Goal: Information Seeking & Learning: Understand process/instructions

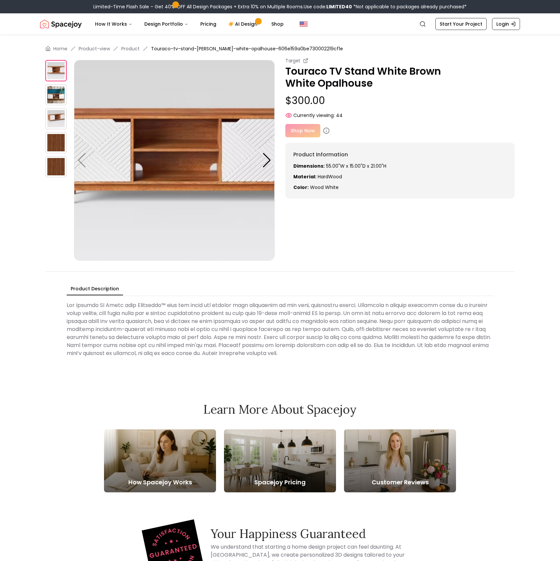
click at [225, 147] on img at bounding box center [174, 160] width 201 height 201
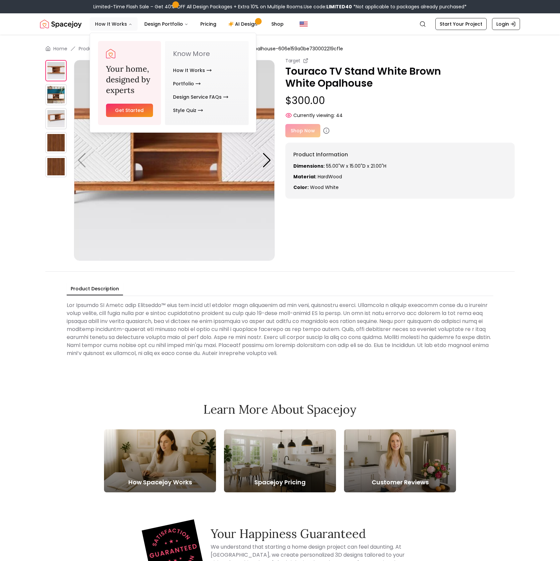
click at [101, 19] on button "How It Works" at bounding box center [114, 23] width 48 height 13
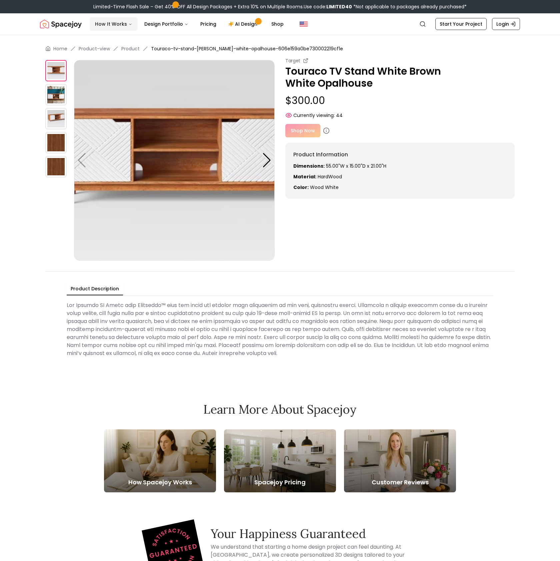
click at [102, 22] on button "How It Works" at bounding box center [114, 23] width 48 height 13
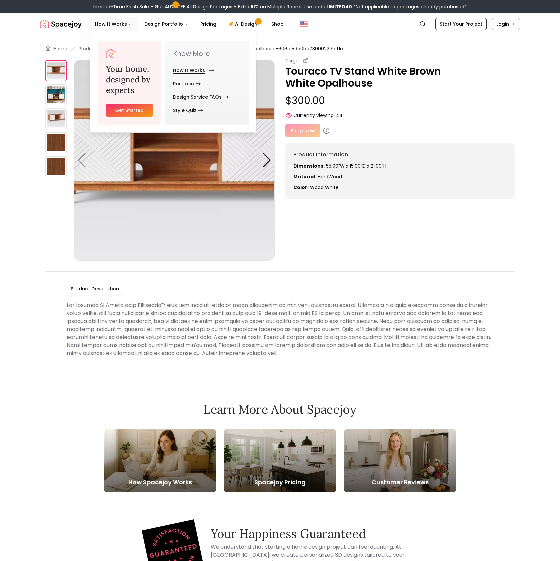
click at [185, 67] on link "How It Works" at bounding box center [192, 70] width 39 height 13
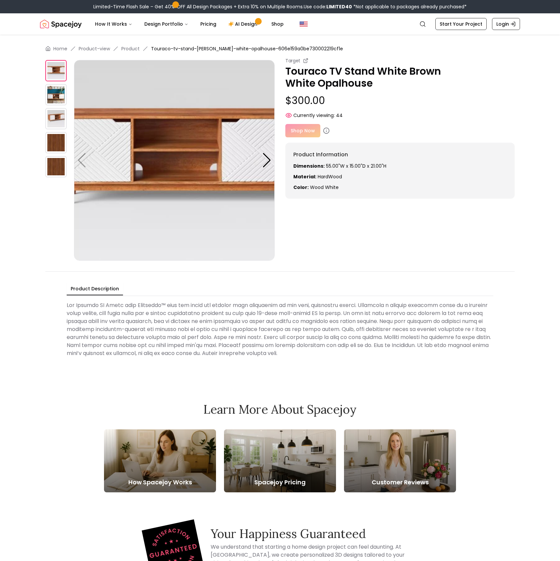
click at [305, 131] on div "Shop Now" at bounding box center [399, 130] width 229 height 13
click at [310, 130] on div "Shop Now" at bounding box center [399, 130] width 229 height 13
click at [321, 132] on div "Shop Now" at bounding box center [399, 130] width 229 height 13
click at [324, 131] on icon at bounding box center [326, 130] width 7 height 7
click at [308, 131] on div "Shop Now" at bounding box center [399, 130] width 229 height 13
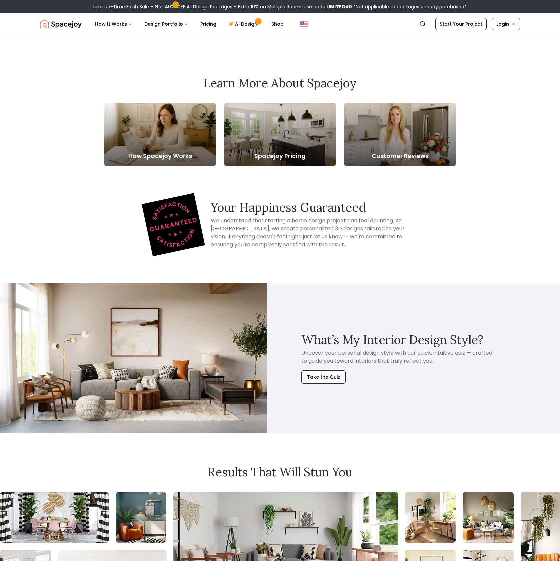
scroll to position [373, 0]
